Goal: Task Accomplishment & Management: Manage account settings

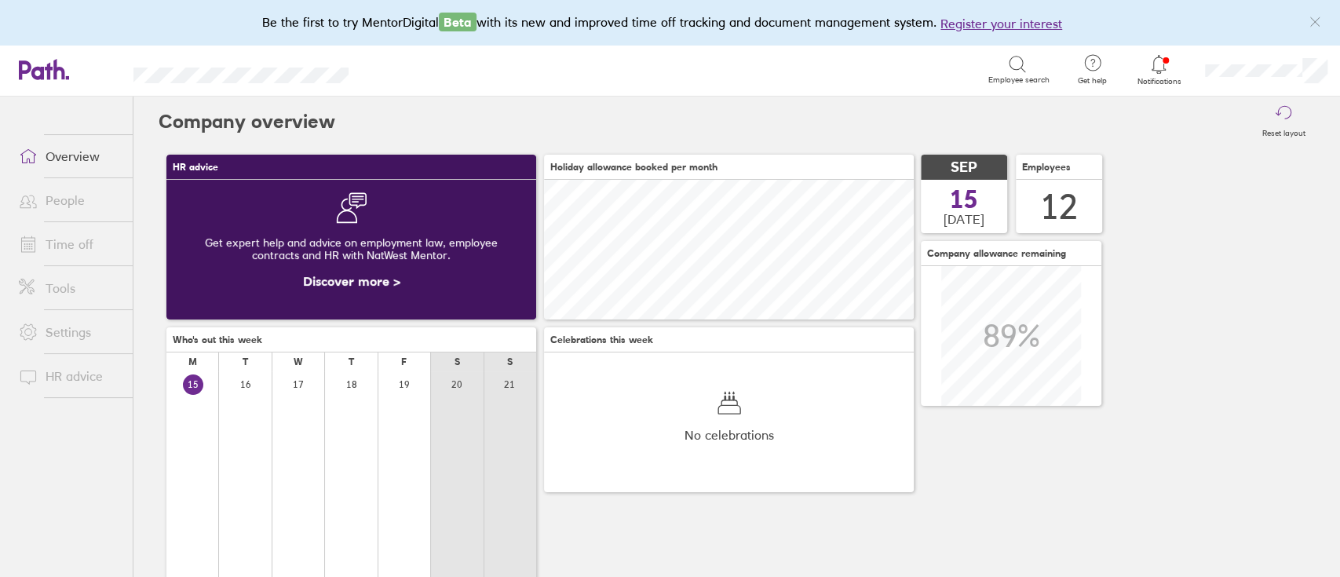
click at [63, 196] on link "People" at bounding box center [69, 200] width 126 height 31
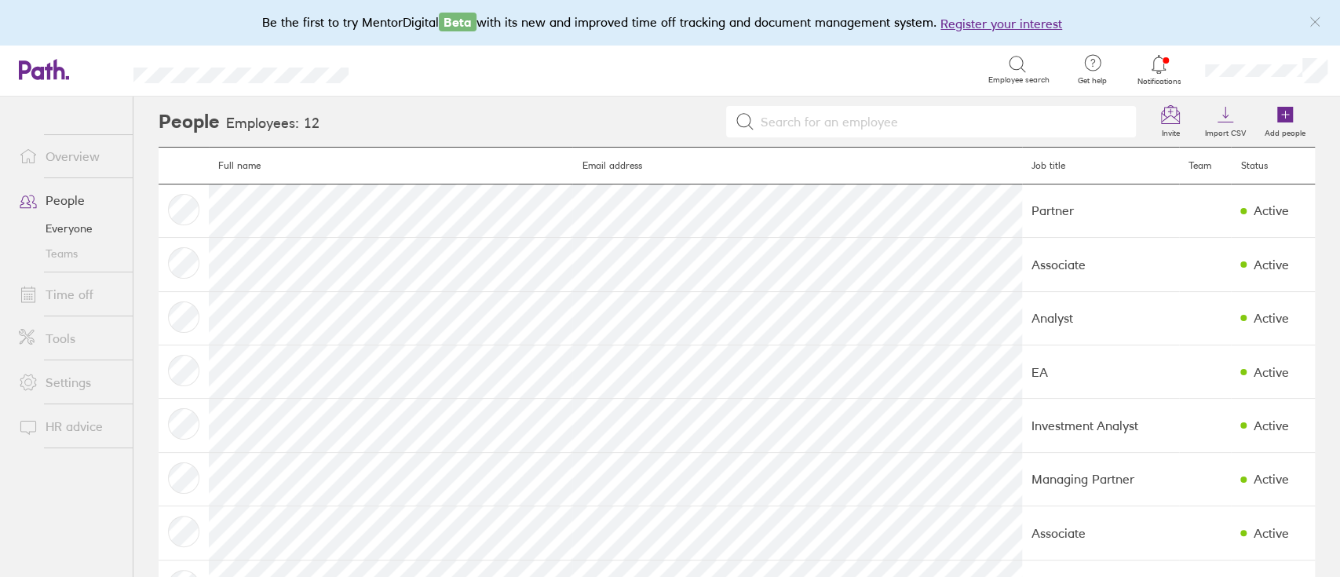
click at [66, 300] on link "Time off" at bounding box center [69, 294] width 126 height 31
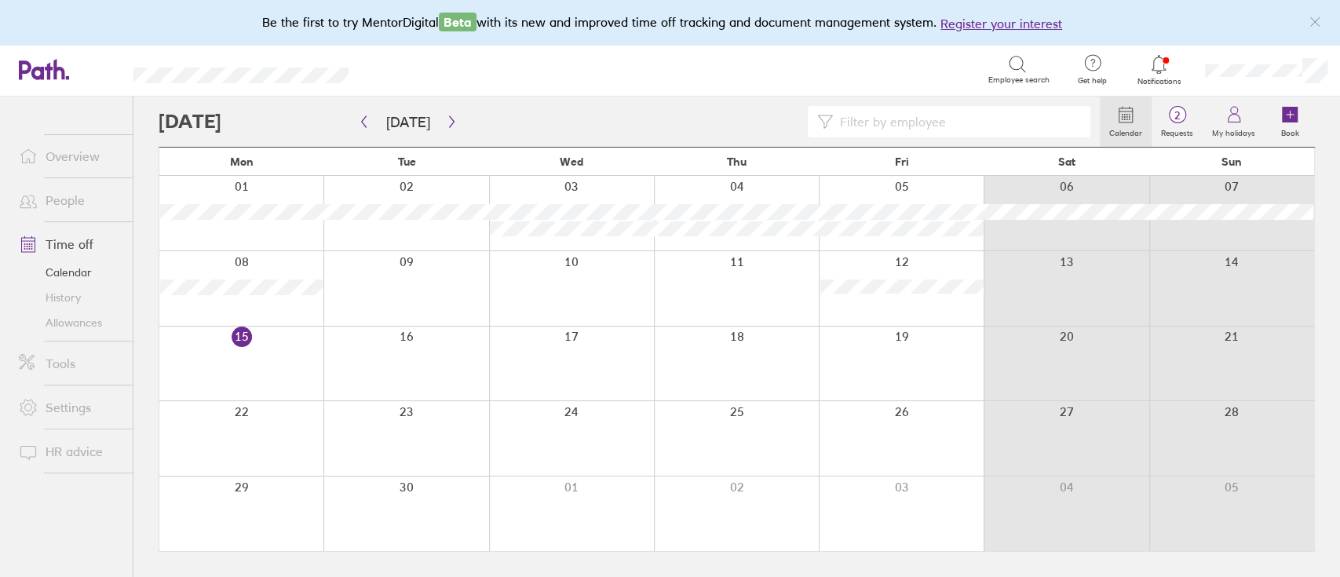
click at [902, 358] on div at bounding box center [901, 364] width 165 height 75
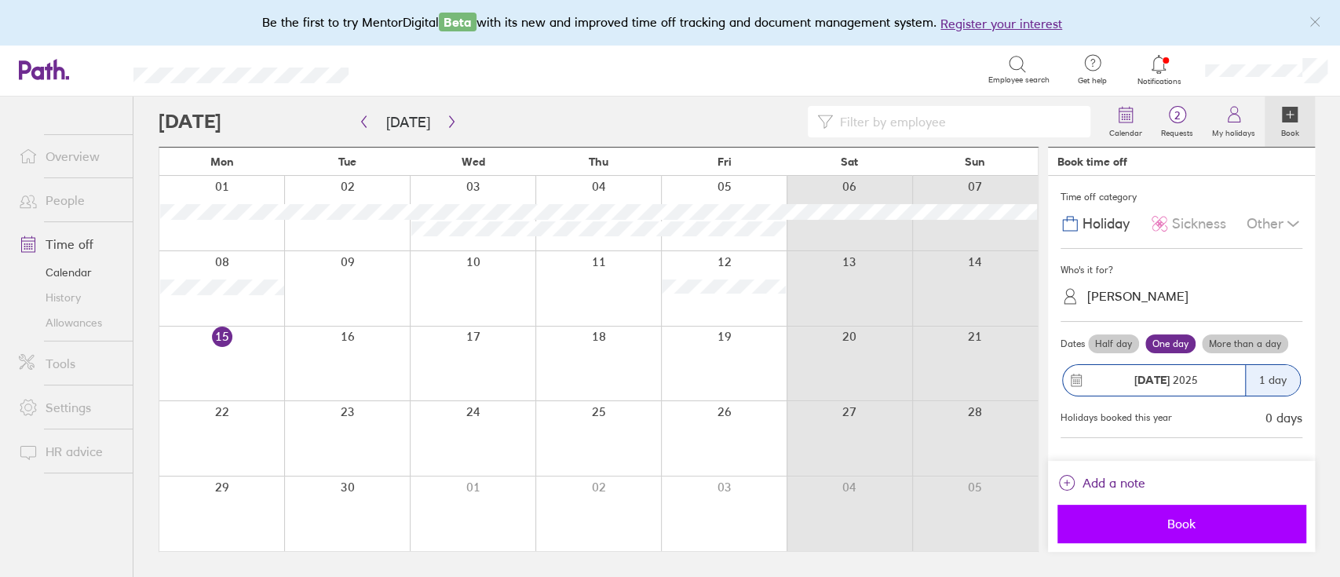
click at [1176, 523] on span "Book" at bounding box center [1182, 524] width 226 height 14
